Goal: Book appointment/travel/reservation

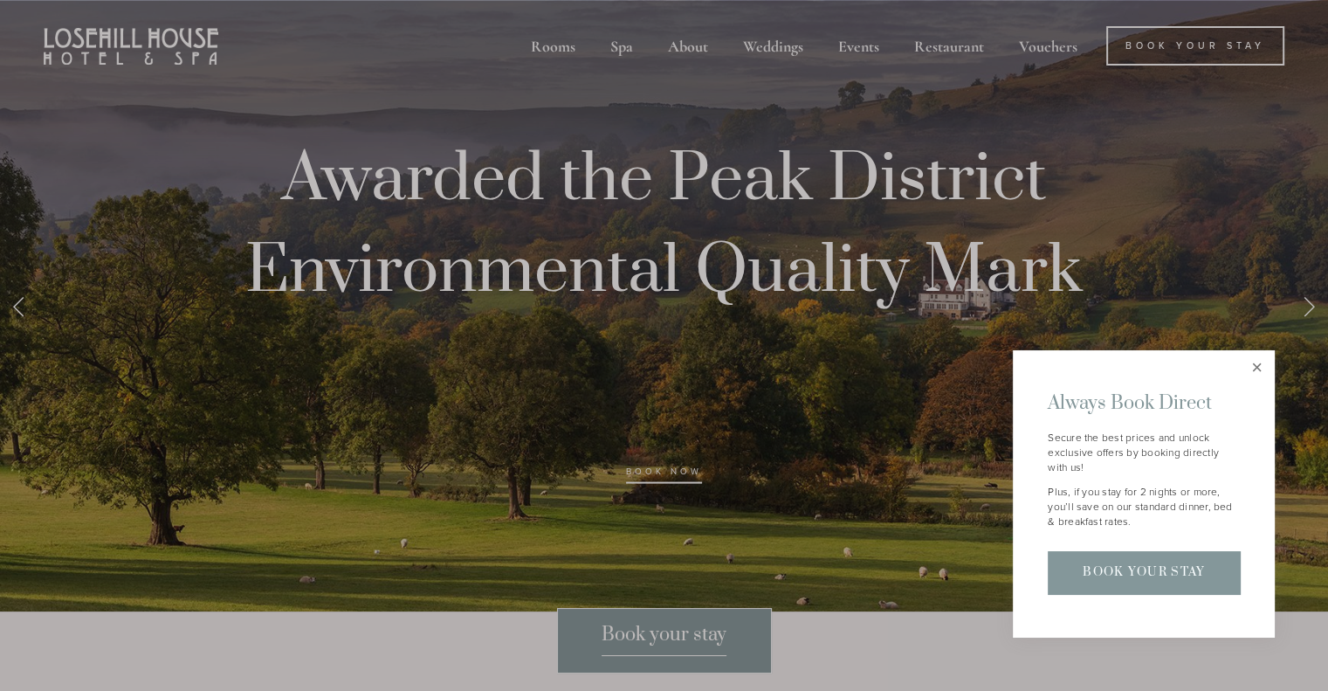
click at [1255, 366] on link "Close" at bounding box center [1256, 368] width 31 height 31
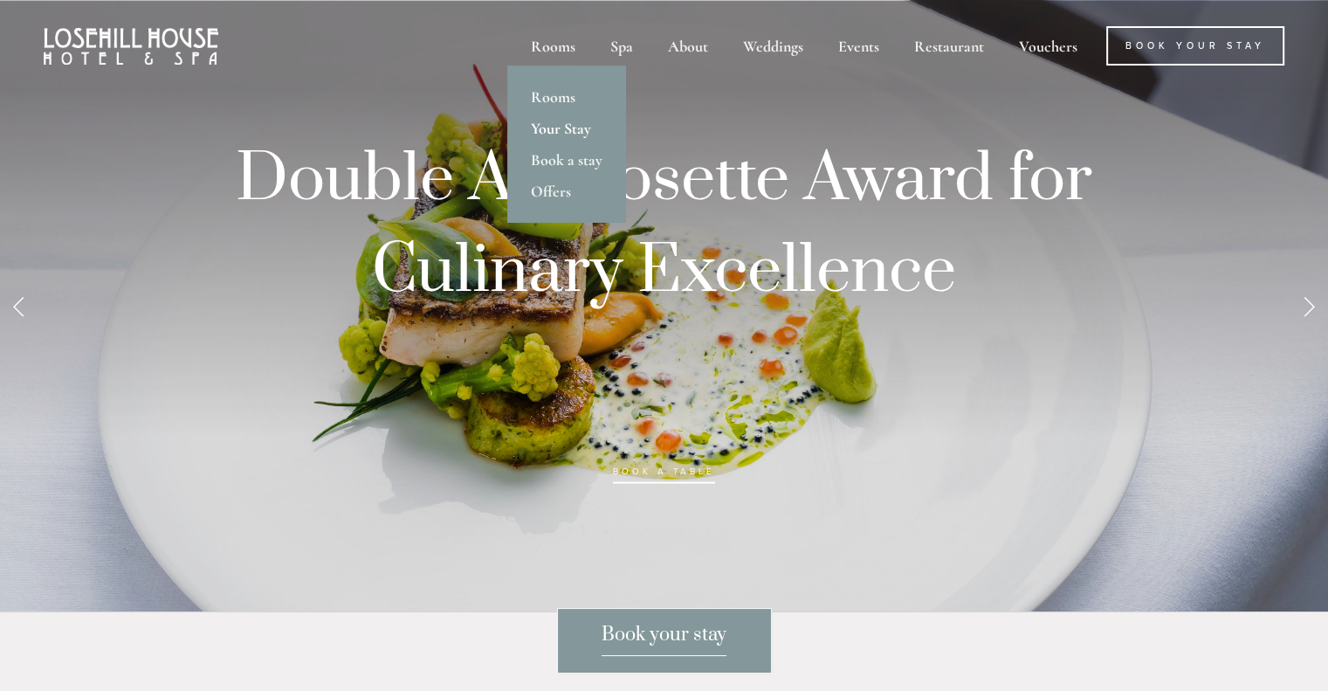
click at [561, 141] on link "Your Stay" at bounding box center [566, 128] width 119 height 31
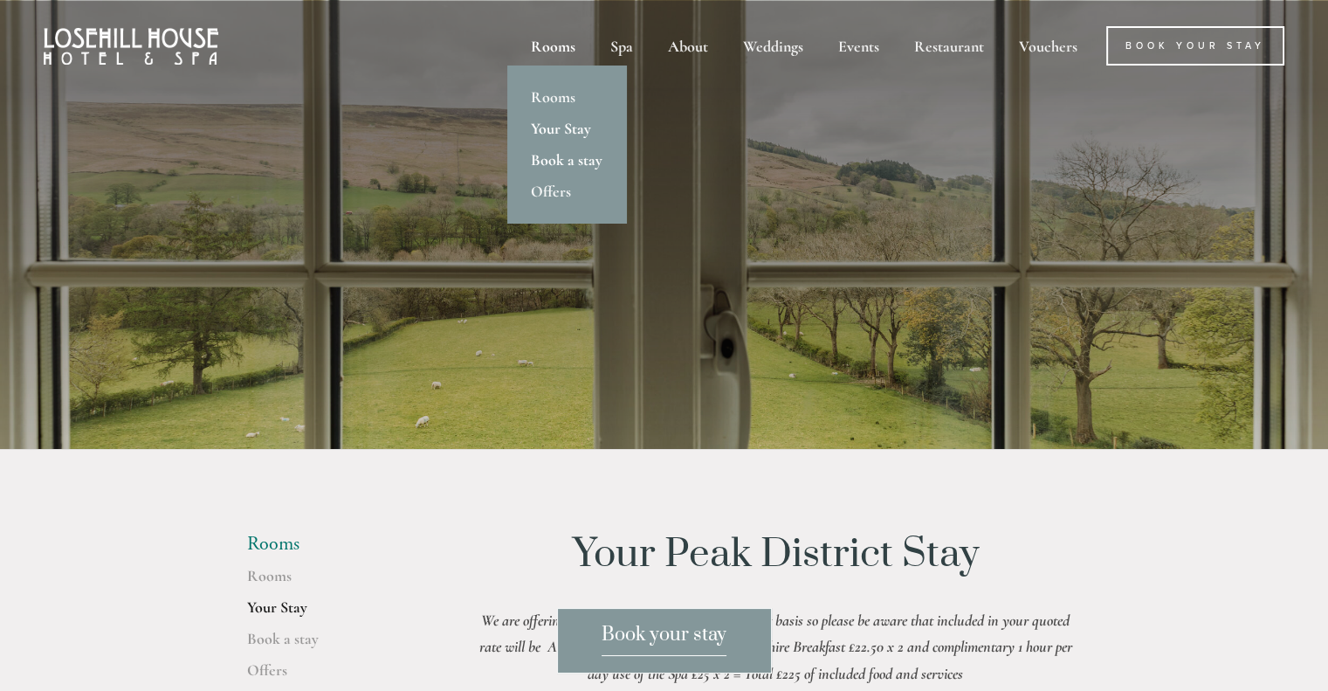
click at [565, 155] on link "Book a stay" at bounding box center [566, 159] width 119 height 31
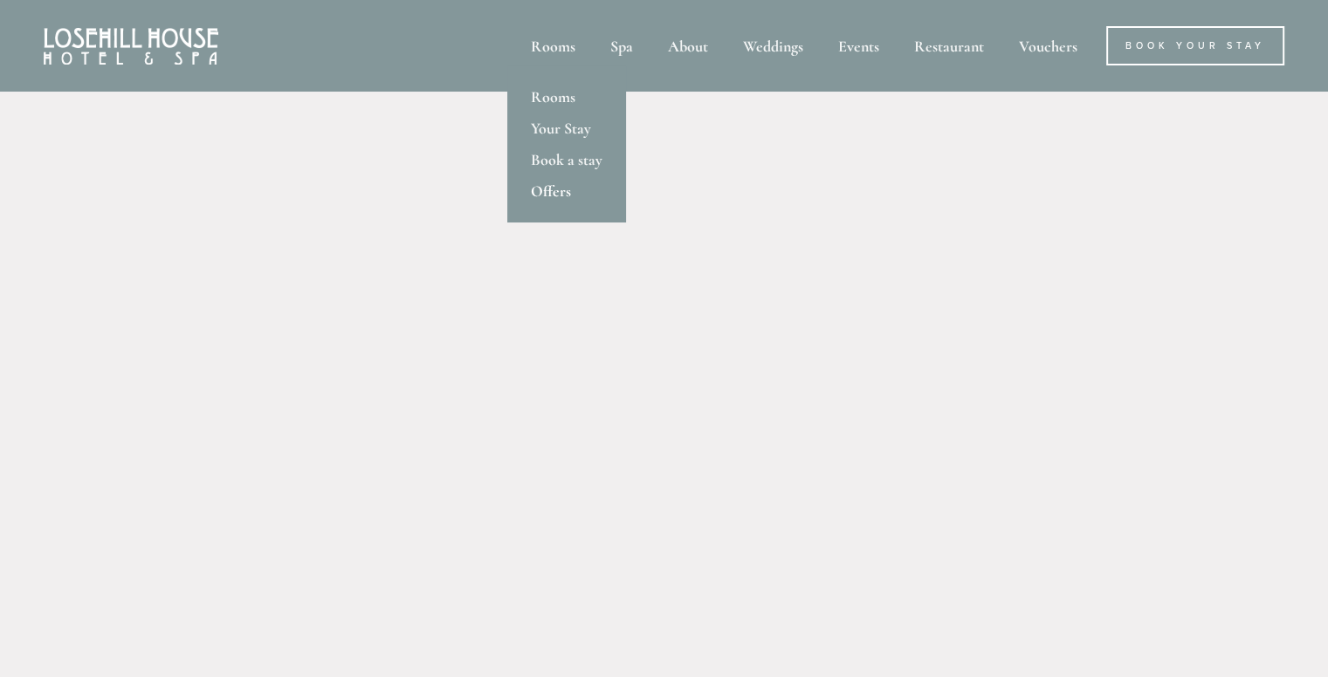
click at [554, 200] on link "Offers" at bounding box center [566, 190] width 119 height 31
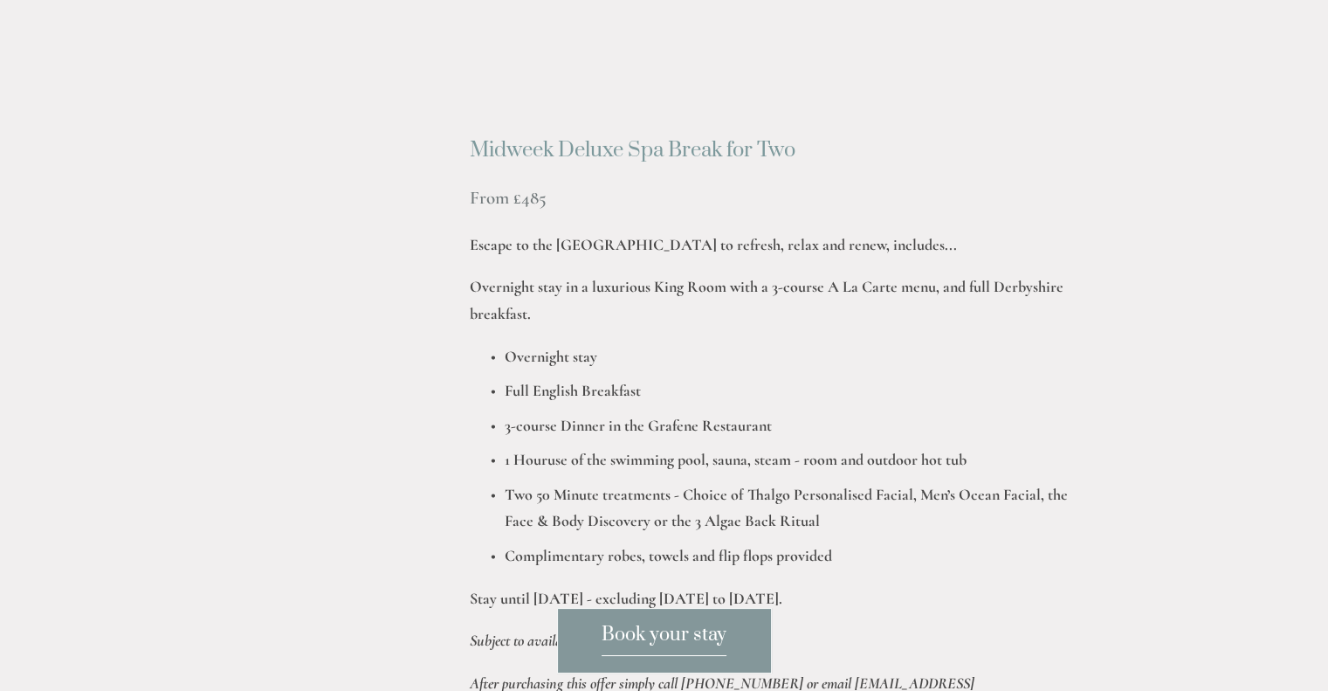
scroll to position [2108, 0]
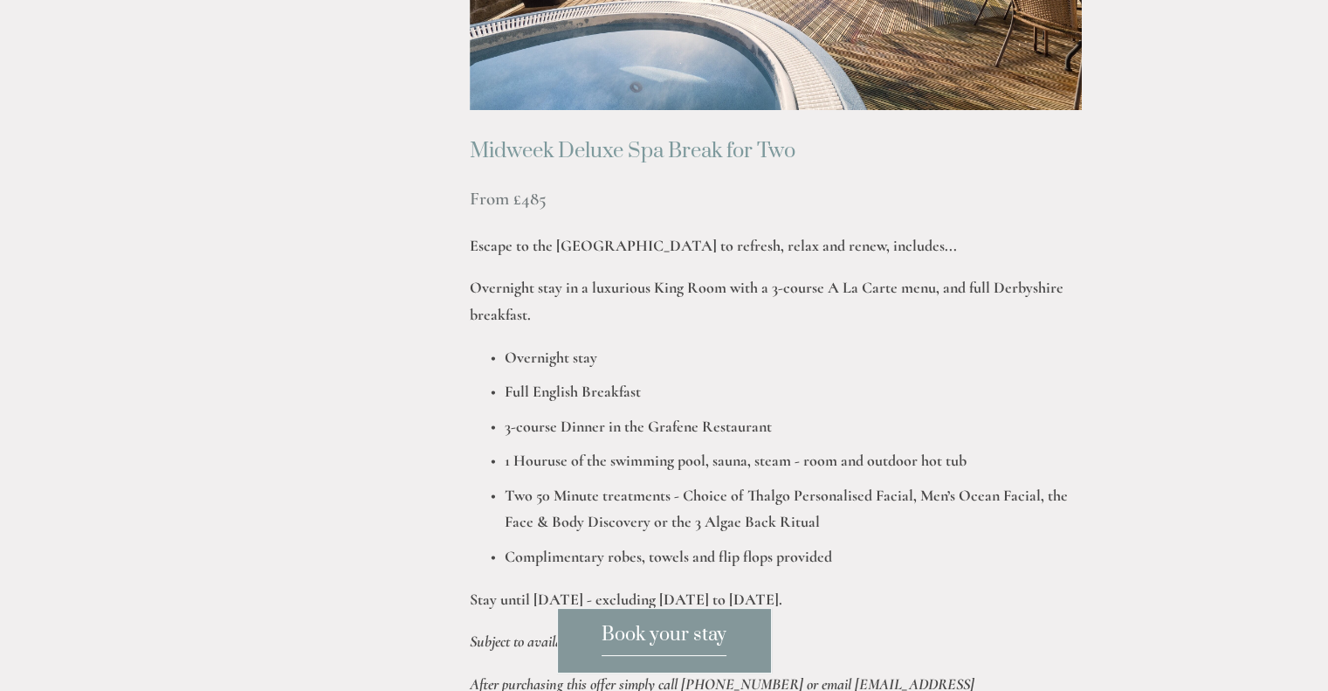
click at [677, 483] on div "Midweek Deluxe Spa Break for Two From £485 Escape to the [GEOGRAPHIC_DATA] to r…" at bounding box center [776, 487] width 612 height 695
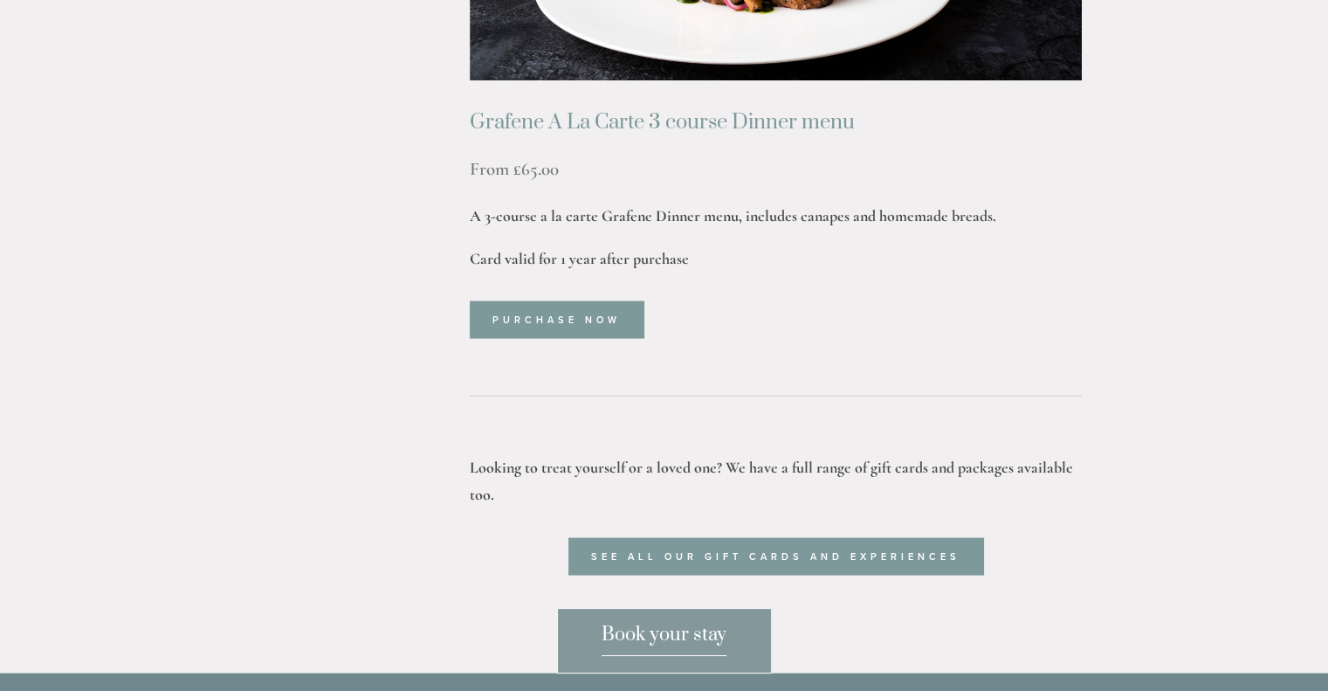
scroll to position [3424, 0]
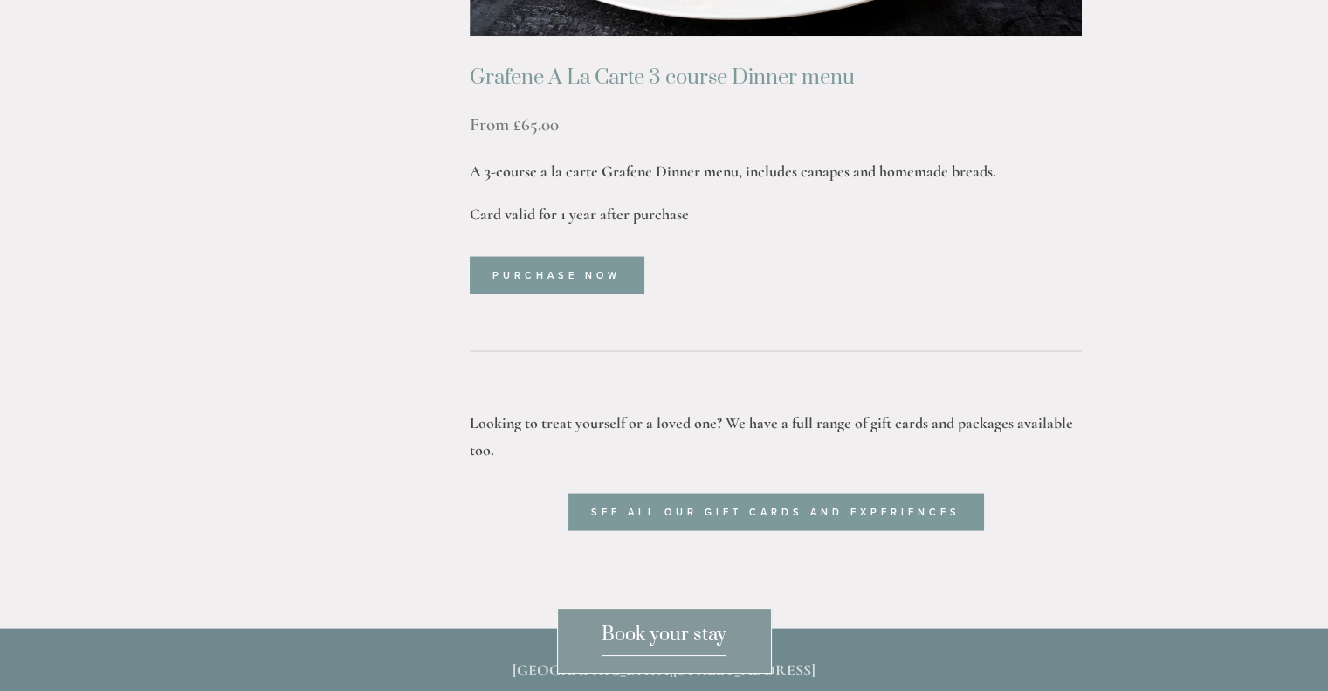
click at [690, 649] on span "Book your stay" at bounding box center [664, 638] width 125 height 33
